Goal: Check status: Check status

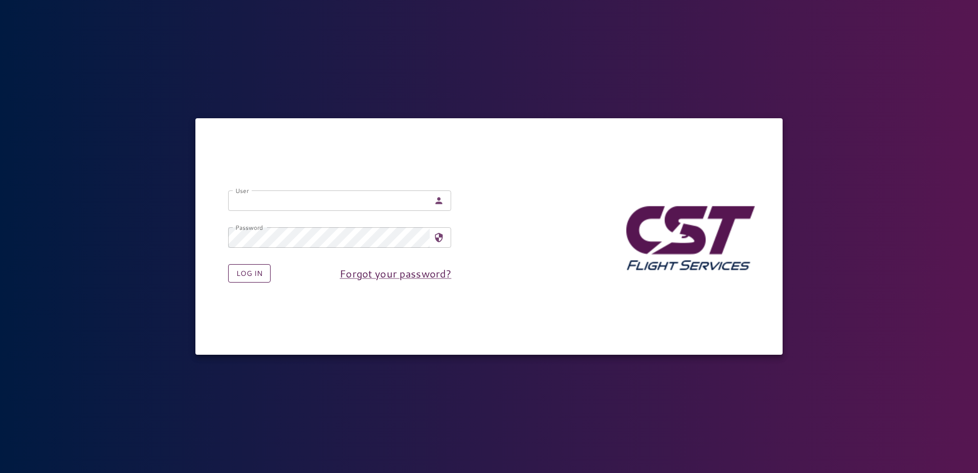
type input "**********"
click at [265, 273] on button "Log in" at bounding box center [249, 273] width 42 height 19
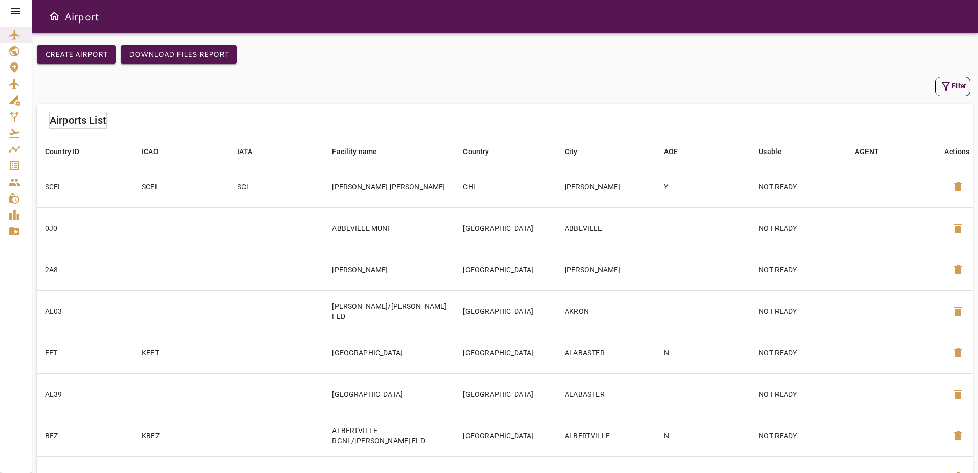
click at [16, 11] on icon at bounding box center [15, 11] width 9 height 6
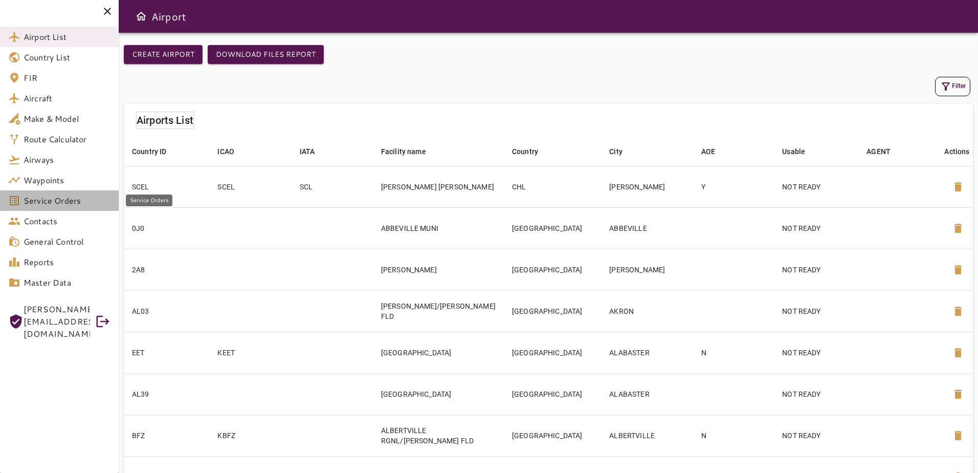
click at [85, 201] on span "Service Orders" at bounding box center [67, 200] width 87 height 12
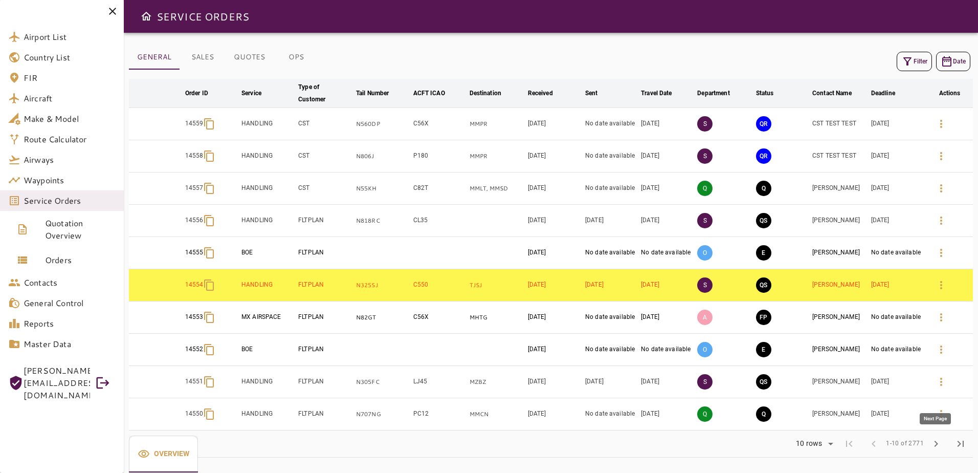
click at [935, 445] on span "chevron_right" at bounding box center [936, 443] width 12 height 12
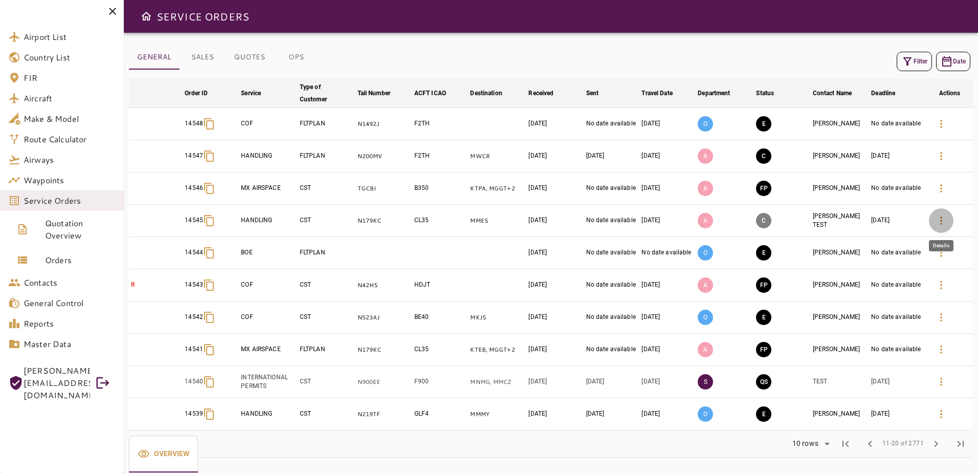
click at [938, 224] on icon "button" at bounding box center [941, 220] width 12 height 12
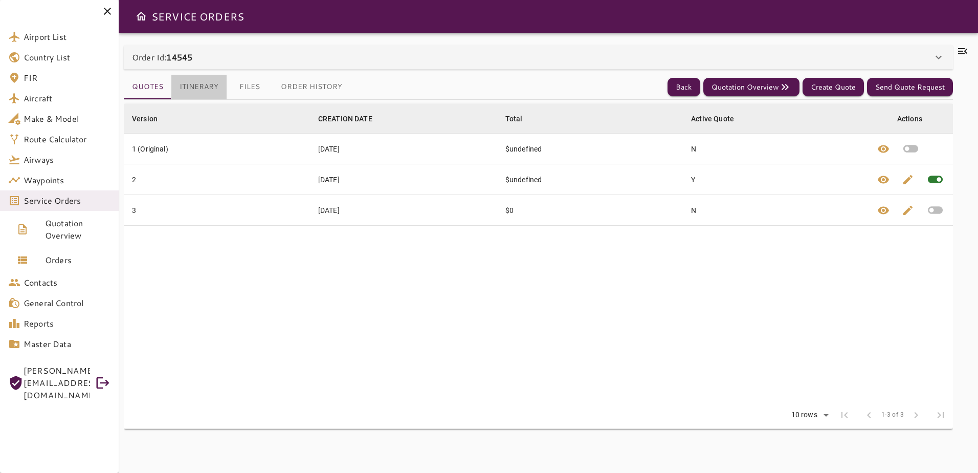
click at [197, 87] on button "Itinerary" at bounding box center [198, 87] width 55 height 25
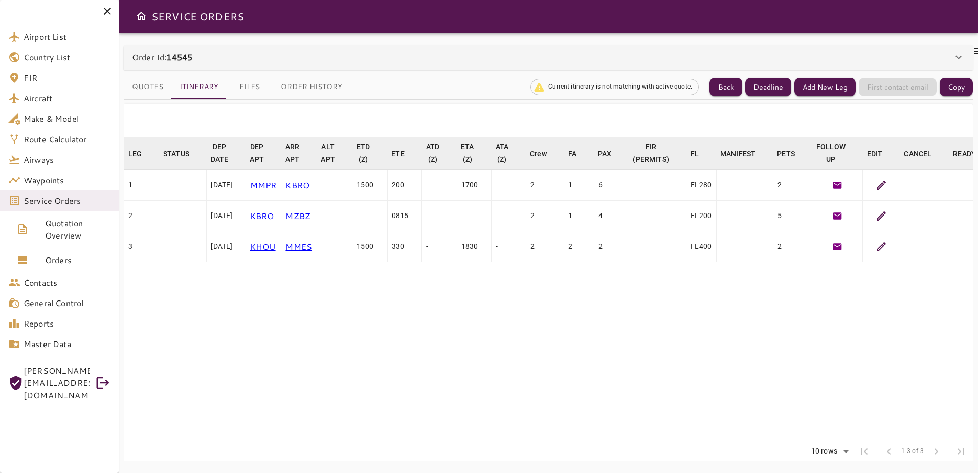
click at [888, 181] on icon at bounding box center [881, 185] width 12 height 12
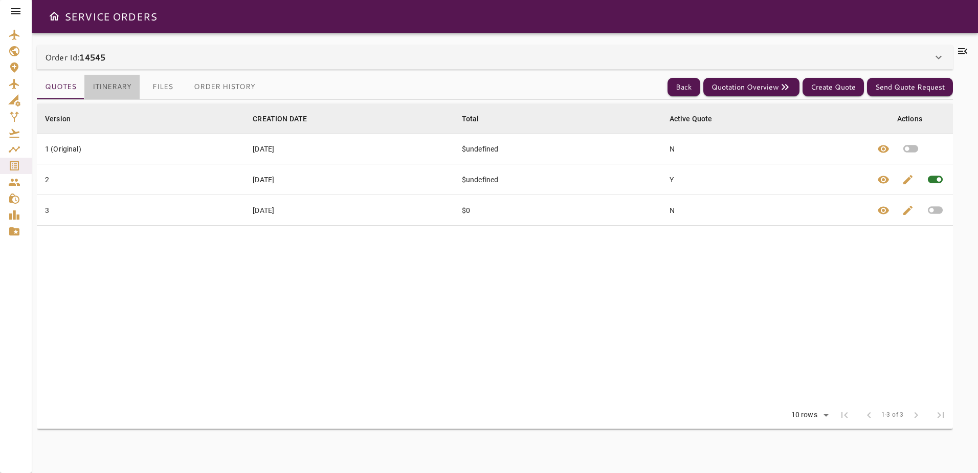
click at [110, 87] on button "Itinerary" at bounding box center [111, 87] width 55 height 25
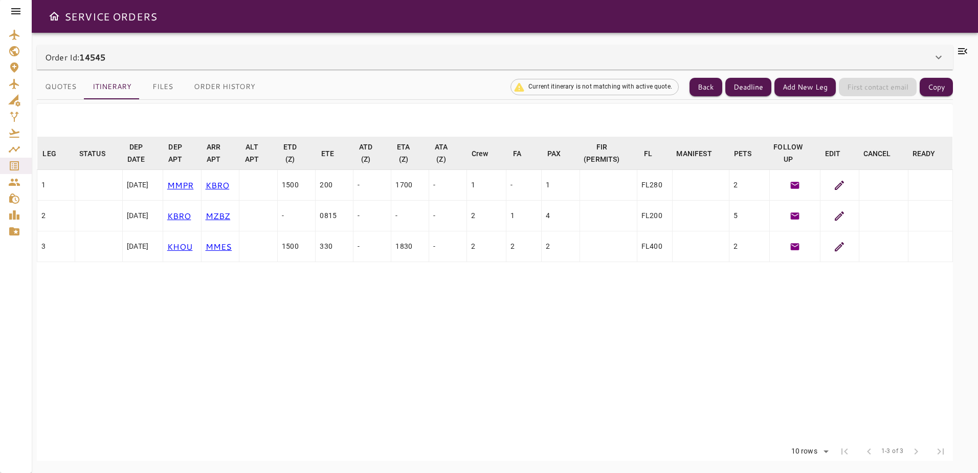
click at [835, 219] on icon at bounding box center [839, 215] width 9 height 9
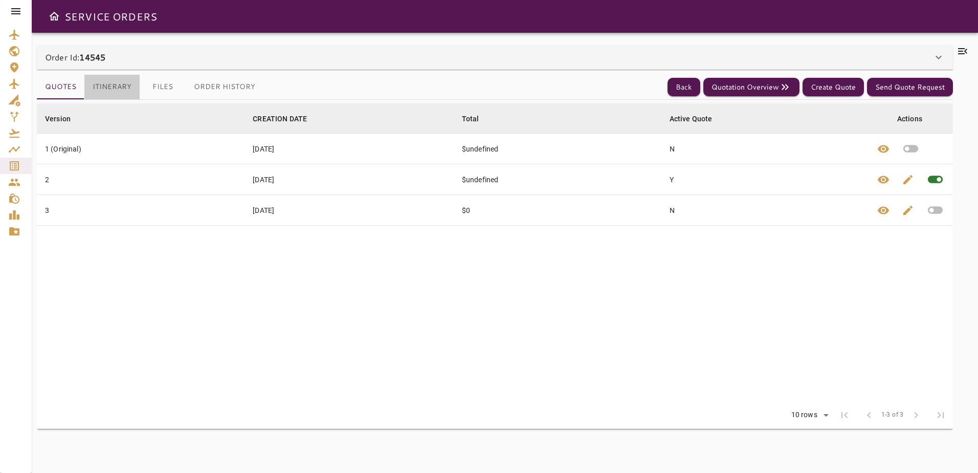
click at [128, 81] on button "Itinerary" at bounding box center [111, 87] width 55 height 25
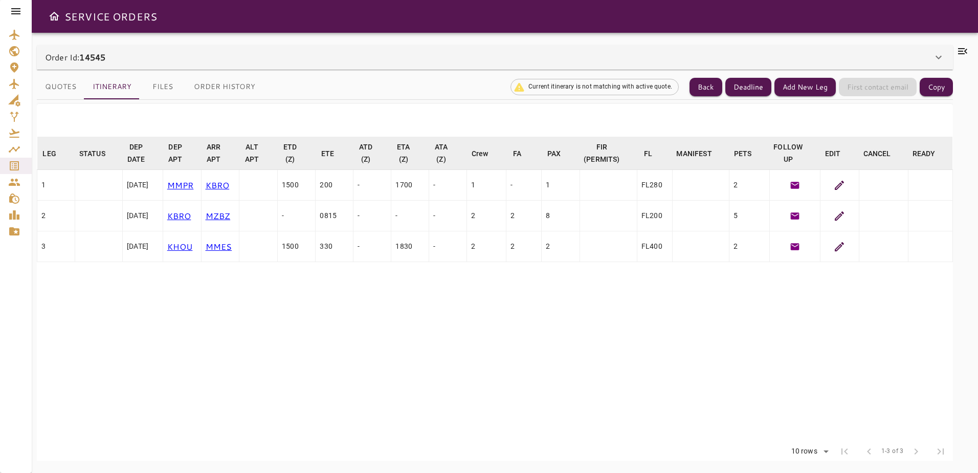
click at [835, 217] on icon at bounding box center [839, 215] width 9 height 9
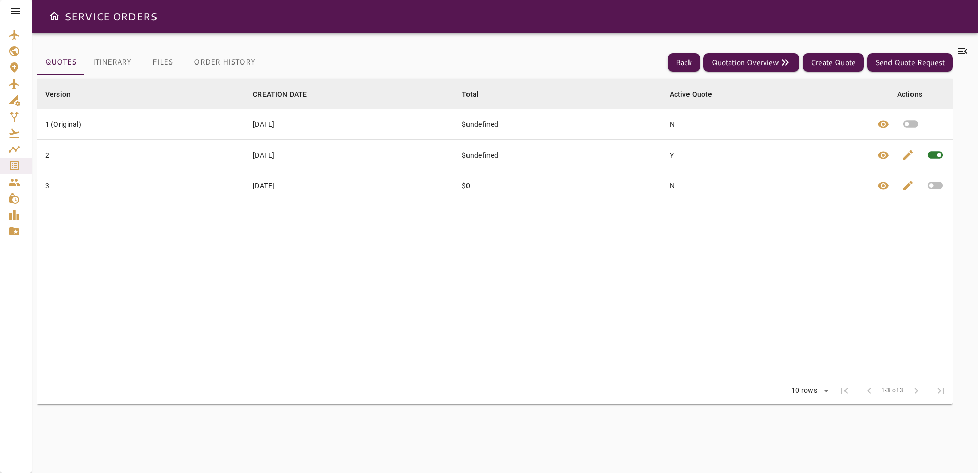
click at [123, 63] on button "Itinerary" at bounding box center [111, 62] width 55 height 25
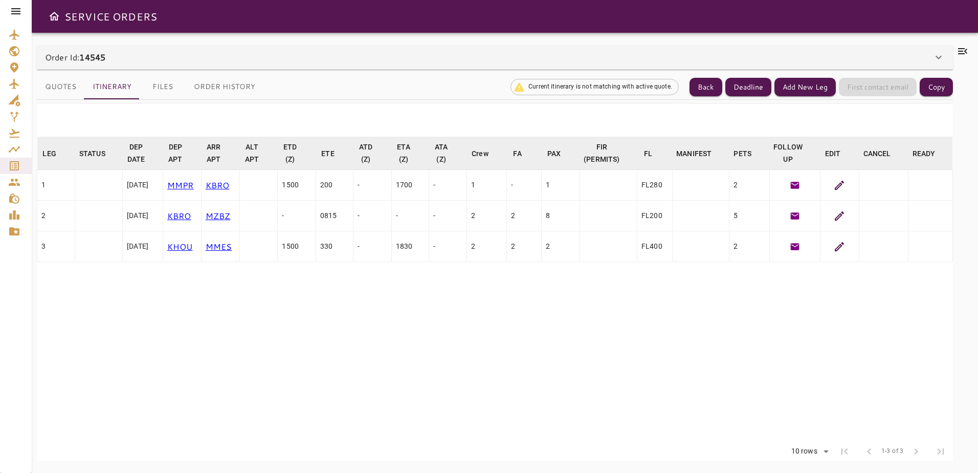
click at [833, 252] on icon at bounding box center [839, 246] width 12 height 12
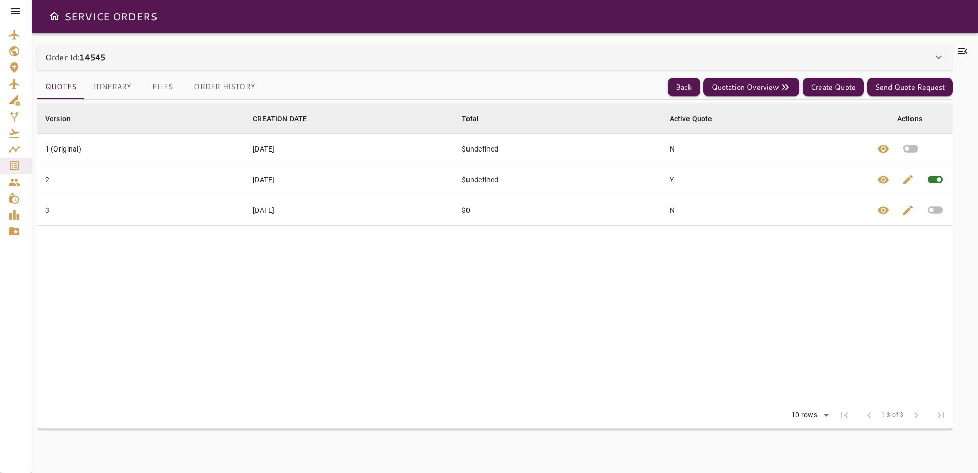
click at [120, 61] on div "Order Id: 14545" at bounding box center [489, 57] width 888 height 12
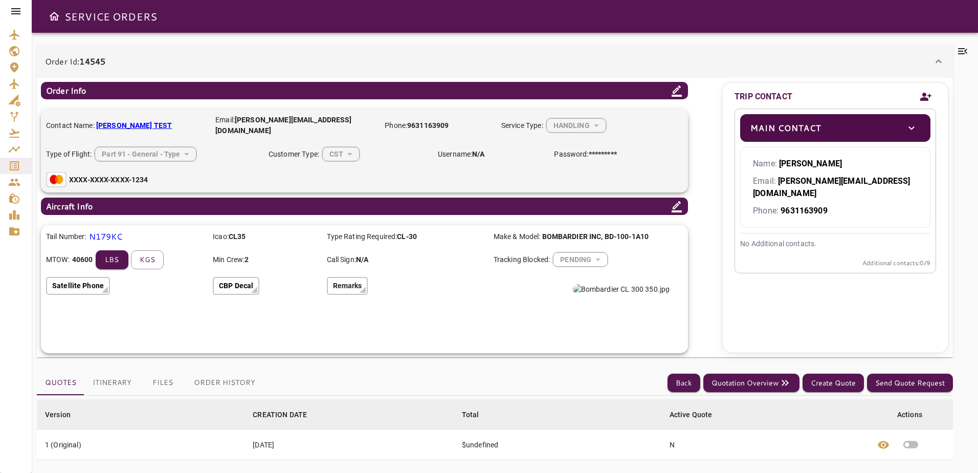
click at [123, 373] on button "Itinerary" at bounding box center [111, 382] width 55 height 25
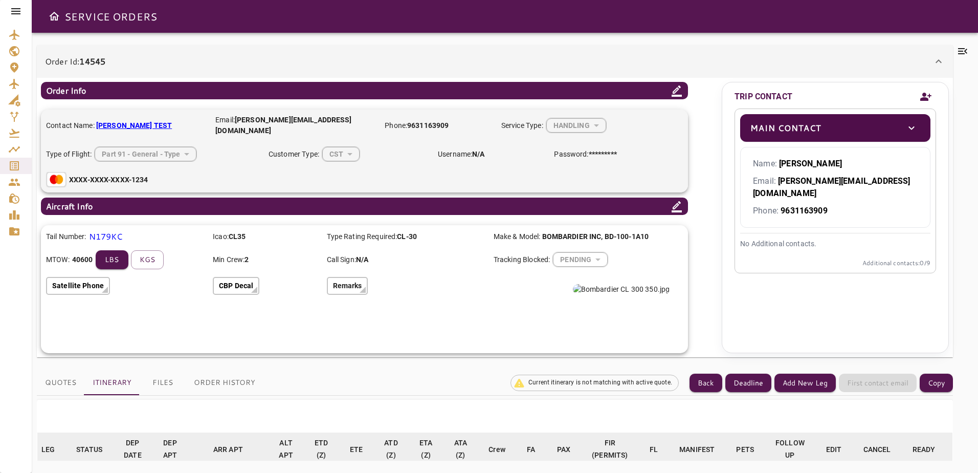
click at [942, 59] on icon at bounding box center [939, 61] width 12 height 12
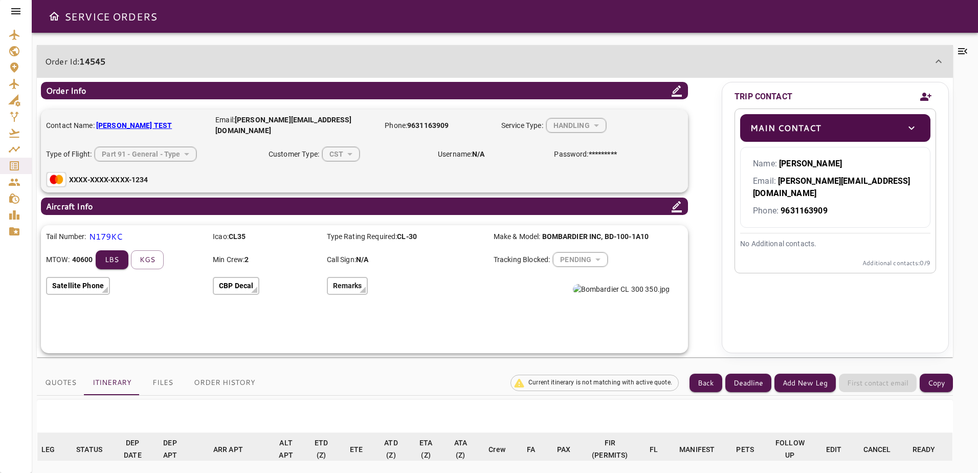
click at [934, 64] on icon at bounding box center [939, 61] width 12 height 12
